Goal: Transaction & Acquisition: Download file/media

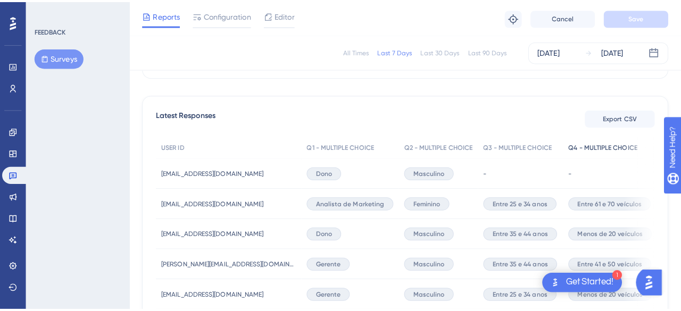
scroll to position [266, 0]
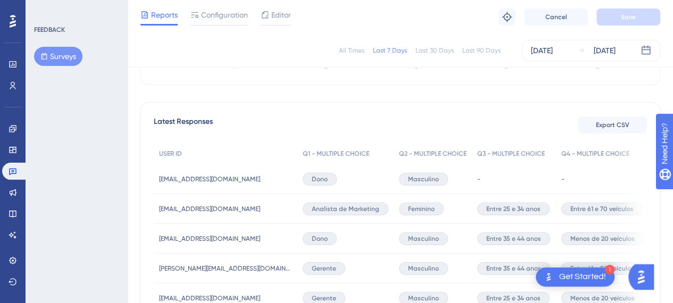
click at [607, 121] on span "Export CSV" at bounding box center [613, 125] width 34 height 9
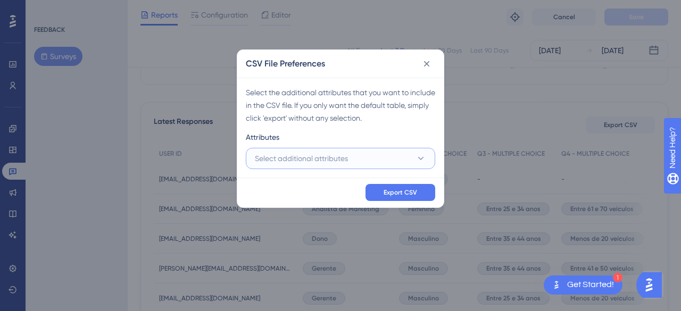
click at [336, 159] on span "Select additional attributes" at bounding box center [301, 158] width 93 height 13
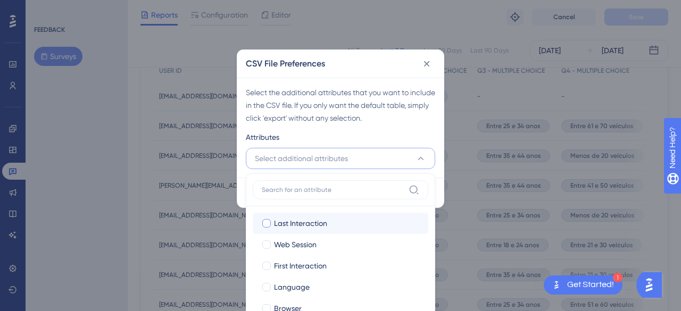
scroll to position [0, 0]
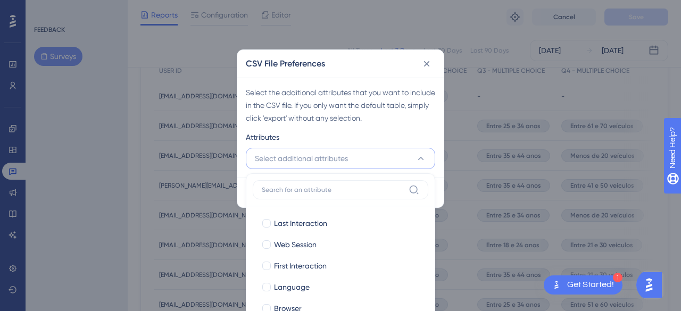
click at [367, 191] on input at bounding box center [333, 190] width 143 height 9
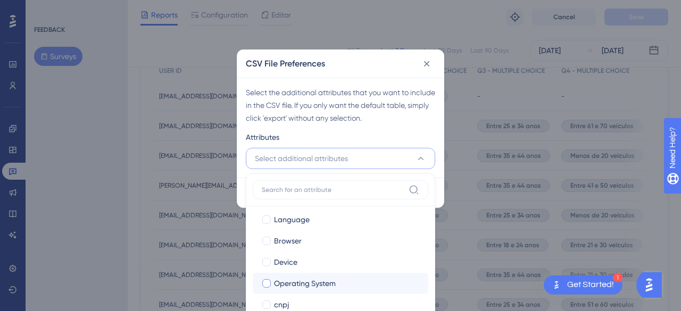
scroll to position [94, 0]
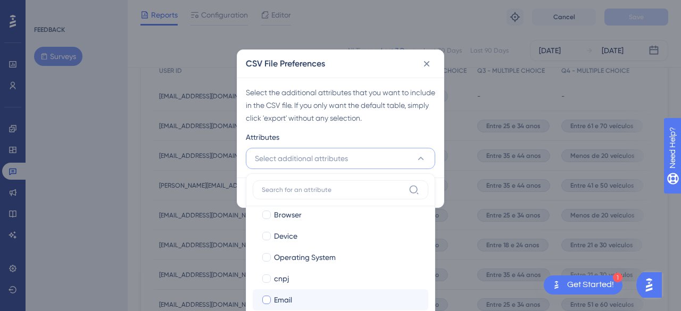
click at [300, 300] on div "Email" at bounding box center [347, 300] width 146 height 13
checkbox input "true"
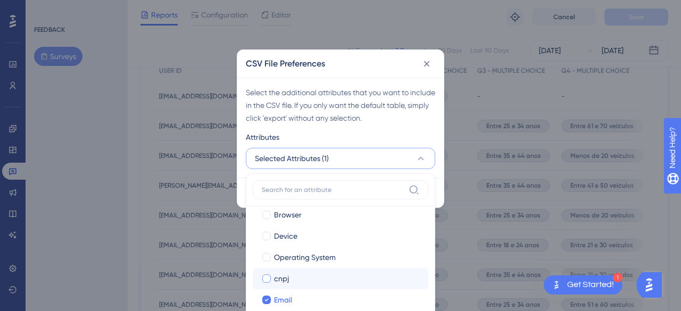
click at [265, 280] on div at bounding box center [266, 279] width 9 height 9
checkbox input "true"
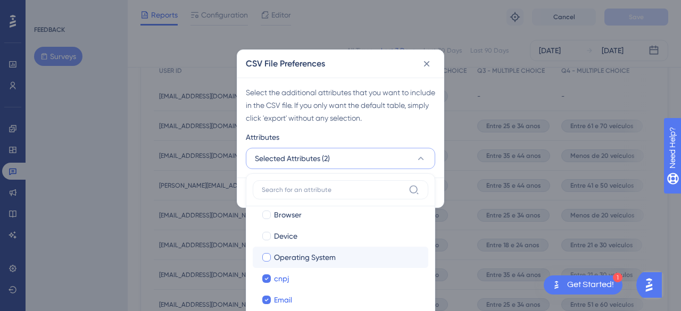
click at [267, 254] on div at bounding box center [266, 257] width 9 height 9
checkbox input "true"
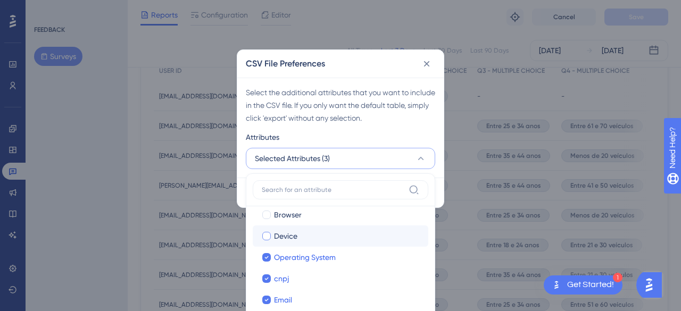
click at [266, 240] on div at bounding box center [266, 236] width 9 height 9
checkbox input "true"
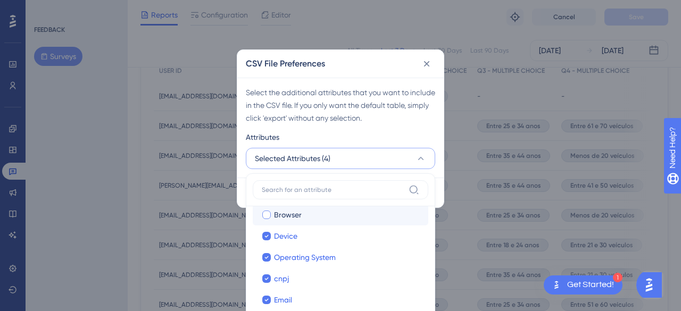
click at [265, 216] on div at bounding box center [266, 215] width 9 height 9
checkbox input "true"
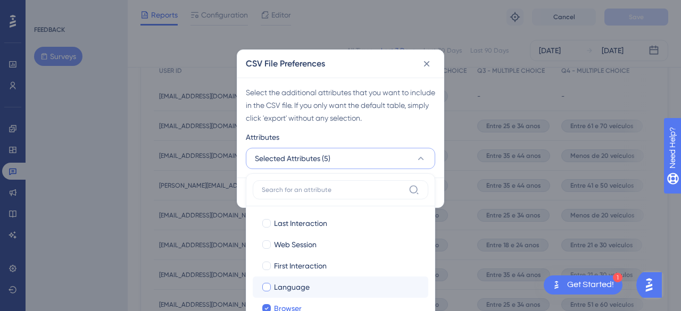
click at [262, 290] on div at bounding box center [266, 287] width 11 height 11
checkbox input "true"
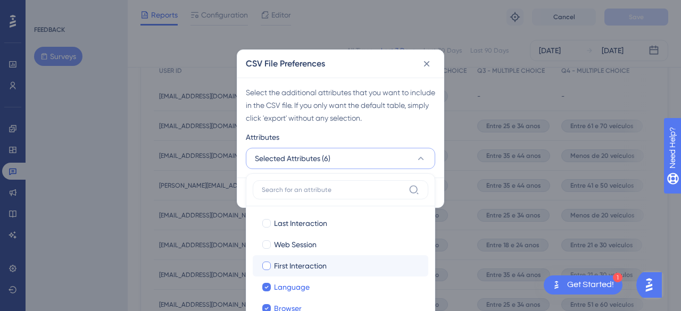
click at [268, 266] on div at bounding box center [266, 266] width 9 height 9
checkbox input "true"
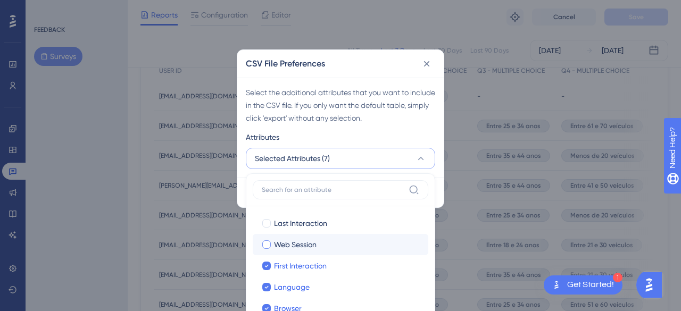
click at [268, 247] on div at bounding box center [266, 245] width 9 height 9
checkbox input "true"
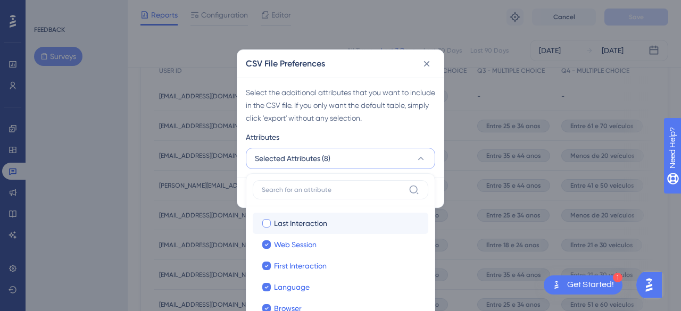
click at [265, 220] on div at bounding box center [266, 223] width 9 height 9
checkbox input "true"
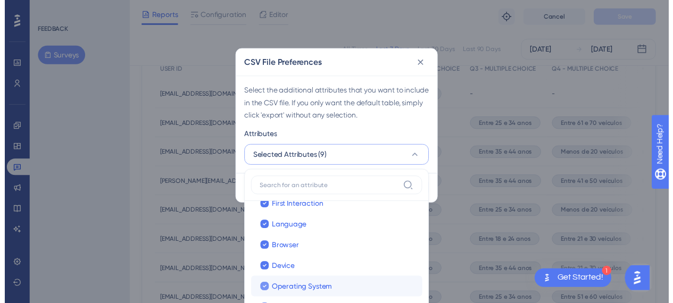
scroll to position [94, 0]
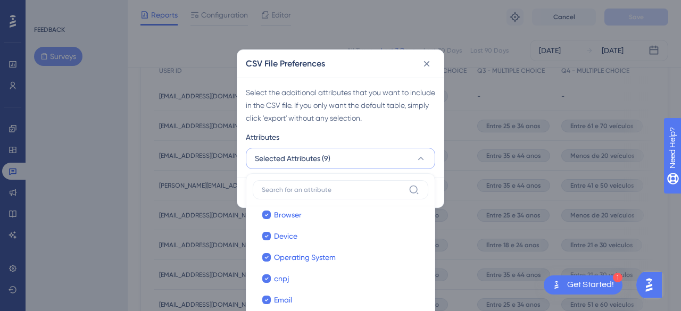
click at [399, 113] on div "Select the additional attributes that you want to include in the CSV file. If y…" at bounding box center [340, 105] width 189 height 38
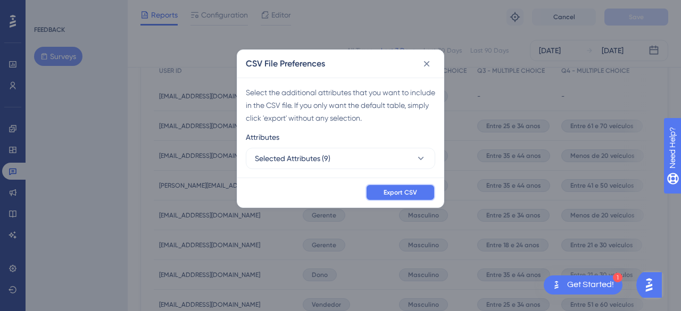
click at [399, 192] on span "Export CSV" at bounding box center [401, 192] width 34 height 9
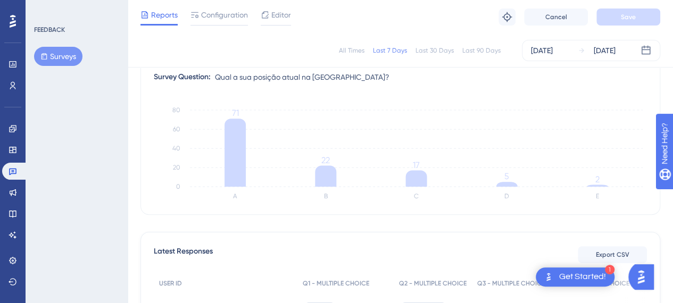
scroll to position [0, 0]
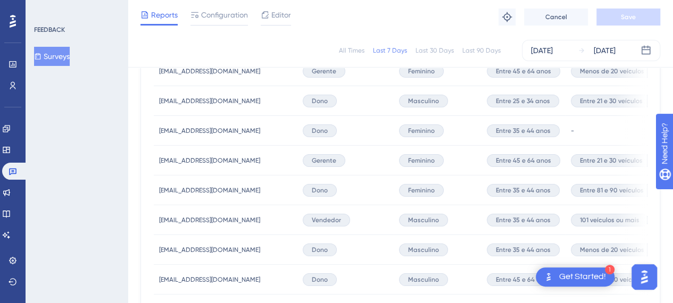
scroll to position [532, 0]
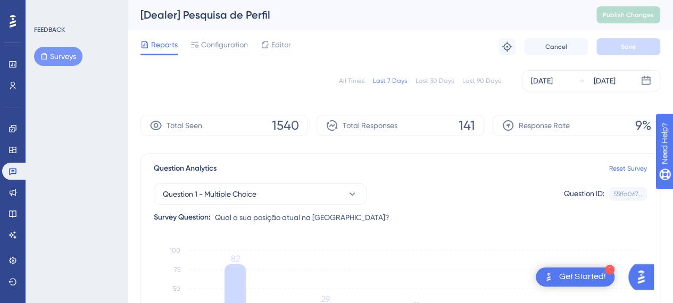
click at [162, 38] on span "Reports" at bounding box center [164, 44] width 27 height 13
click at [165, 44] on span "Reports" at bounding box center [164, 44] width 27 height 13
click at [358, 233] on div "Question Analytics Reset Survey Question 1 - Multiple Choice Question ID: 55ffd…" at bounding box center [401, 254] width 520 height 202
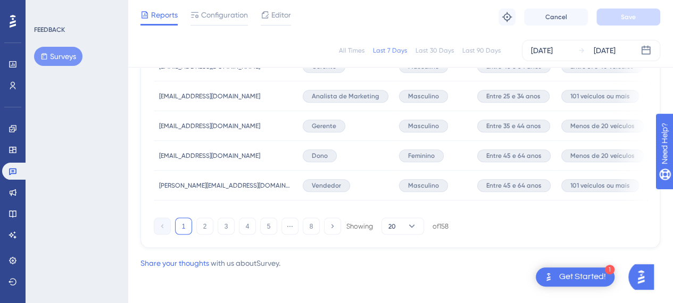
scroll to position [829, 0]
click at [200, 227] on button "2" at bounding box center [204, 226] width 17 height 17
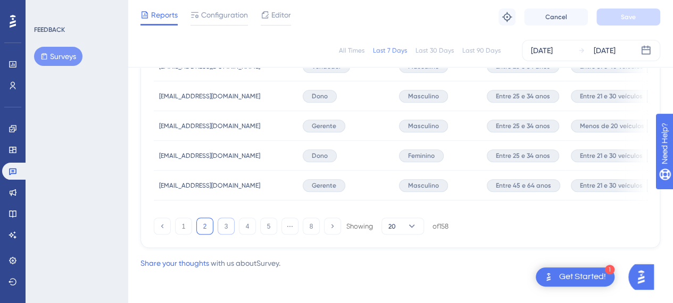
click at [227, 227] on button "3" at bounding box center [226, 226] width 17 height 17
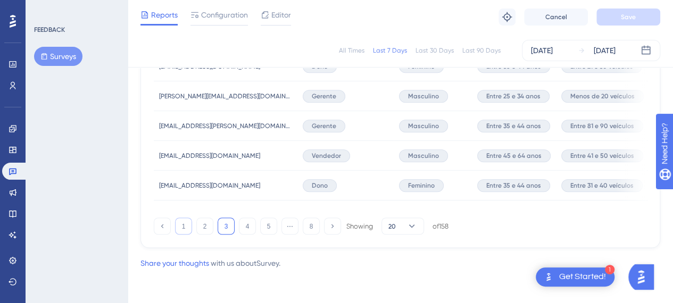
click at [176, 230] on button "1" at bounding box center [183, 226] width 17 height 17
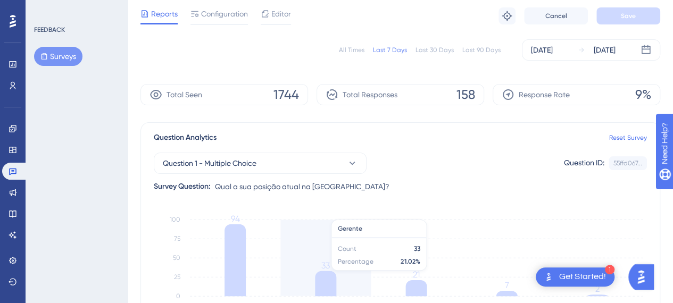
scroll to position [0, 0]
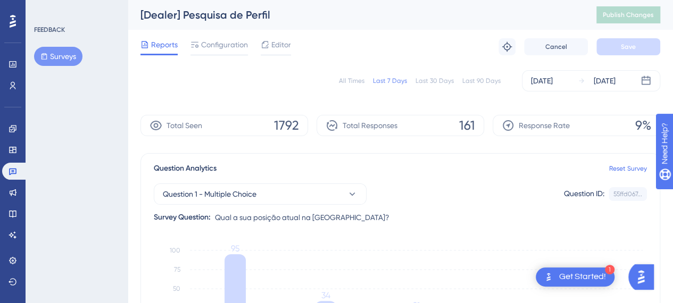
click at [280, 123] on span "1792" at bounding box center [286, 125] width 25 height 17
